Goal: Information Seeking & Learning: Learn about a topic

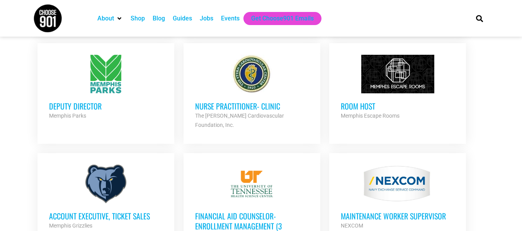
scroll to position [695, 0]
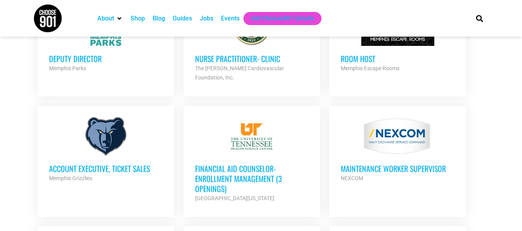
click at [261, 164] on h3 "Financial Aid Counselor-Enrollment Management (3 Openings)" at bounding box center [252, 179] width 114 height 30
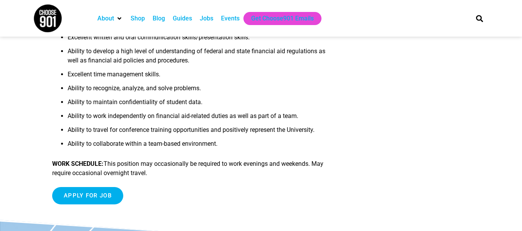
scroll to position [541, 0]
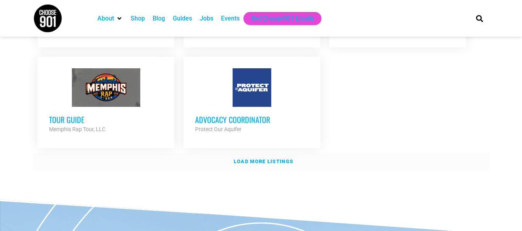
click at [272, 153] on link "Load more listings" at bounding box center [261, 162] width 456 height 18
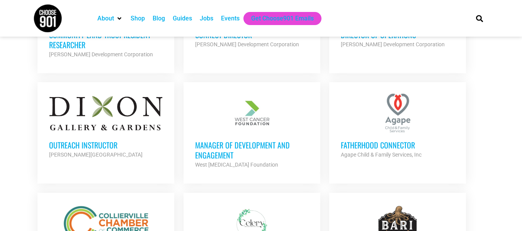
scroll to position [1275, 0]
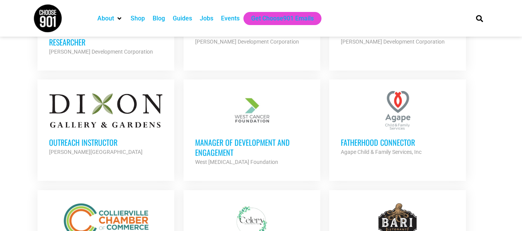
click at [125, 91] on div at bounding box center [106, 110] width 114 height 39
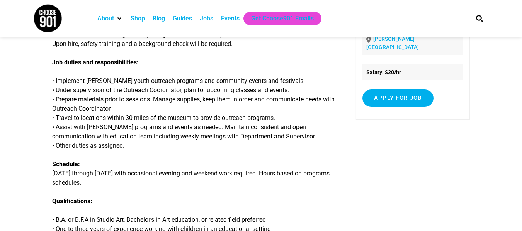
scroll to position [39, 0]
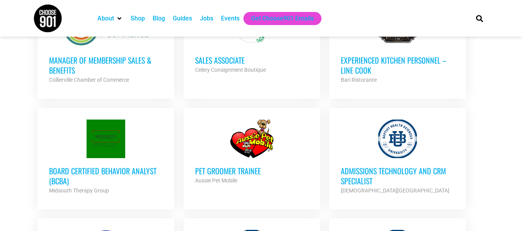
click at [127, 120] on div at bounding box center [106, 139] width 114 height 39
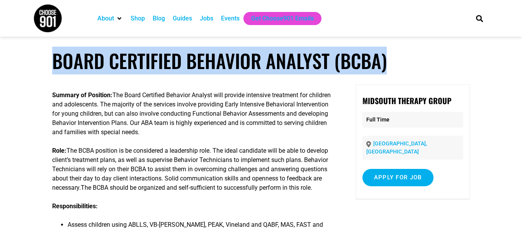
drag, startPoint x: 395, startPoint y: 63, endPoint x: 19, endPoint y: 68, distance: 375.4
copy h1 "Board Certified Behavior Analyst (BCBA)"
